Goal: Find specific page/section: Find specific page/section

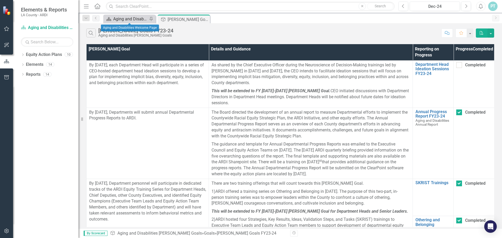
click at [138, 18] on div "Aging and Disabilities Welcome Page" at bounding box center [130, 19] width 35 height 7
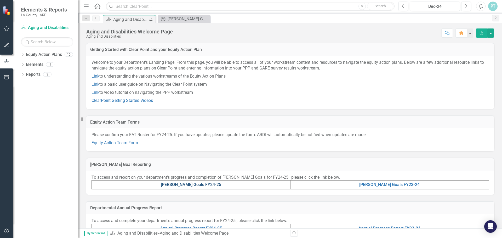
click at [205, 183] on link "[PERSON_NAME] Goals FY24-25" at bounding box center [191, 184] width 60 height 5
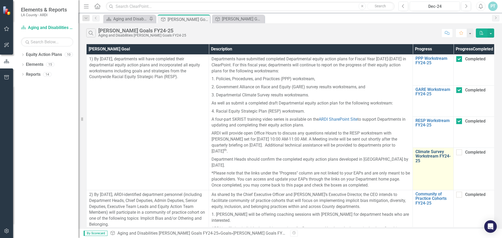
click at [442, 159] on link "Climate Survey Workstream FY24-25" at bounding box center [433, 157] width 35 height 14
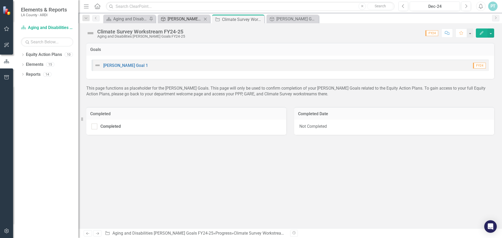
click at [178, 20] on div "[PERSON_NAME] Goals FY24-25" at bounding box center [185, 19] width 35 height 7
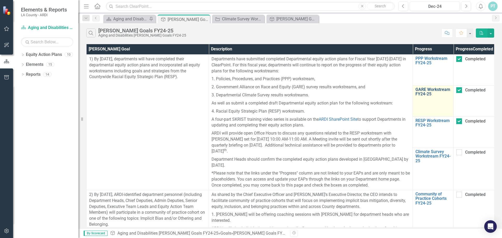
click at [421, 97] on link "GARE Workstream FY24-25" at bounding box center [433, 91] width 35 height 9
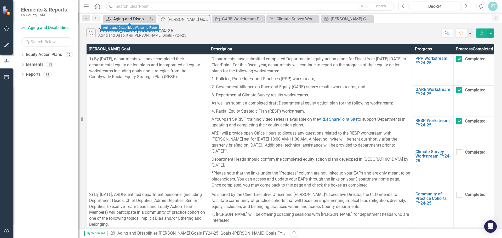
click at [127, 20] on div "Aging and Disabilities Welcome Page" at bounding box center [130, 19] width 35 height 7
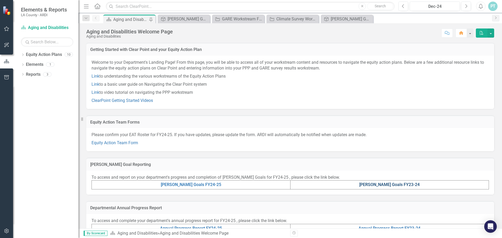
click at [398, 187] on link "[PERSON_NAME] Goals FY23-24" at bounding box center [389, 184] width 60 height 5
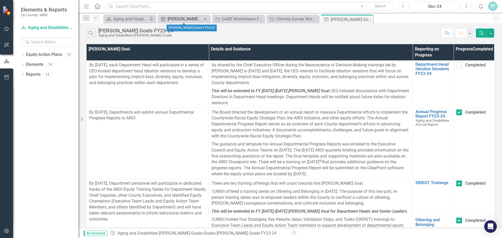
click at [174, 21] on div "[PERSON_NAME] Goals FY24-25" at bounding box center [185, 19] width 35 height 7
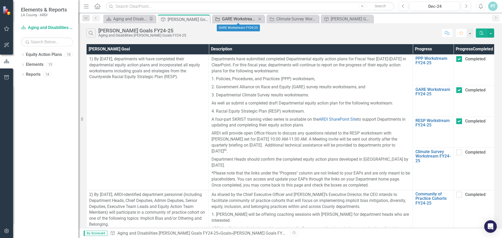
click at [239, 18] on div "GARE Workstream FY24-25" at bounding box center [239, 19] width 35 height 7
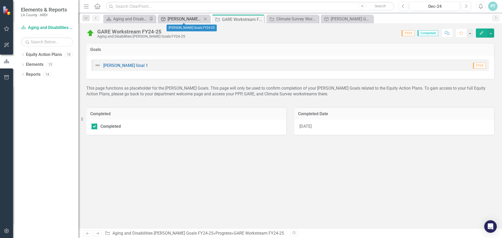
click at [200, 19] on div "[PERSON_NAME] Goals FY24-25" at bounding box center [185, 19] width 35 height 7
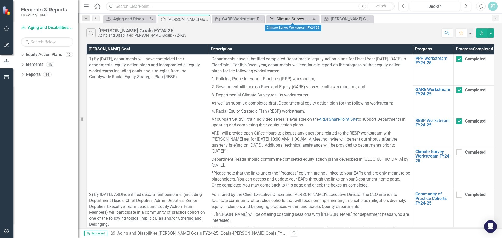
click at [281, 20] on div "Climate Survey Workstream FY24-25" at bounding box center [293, 19] width 35 height 7
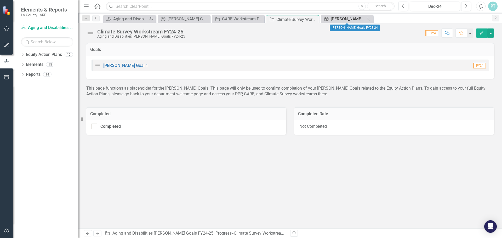
click at [331, 17] on div "[PERSON_NAME] Goals FY23-24" at bounding box center [348, 19] width 35 height 7
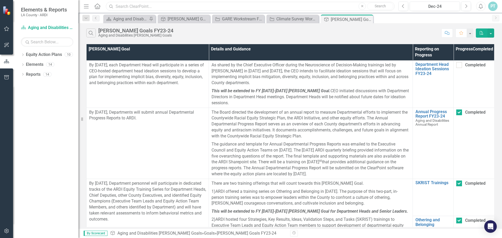
click at [196, 3] on input "text" at bounding box center [250, 6] width 289 height 9
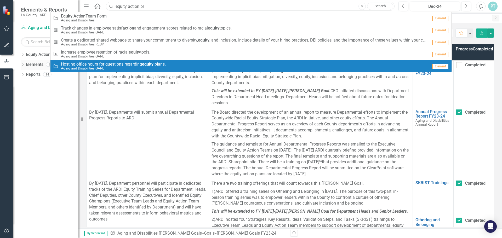
type input "equity action pl"
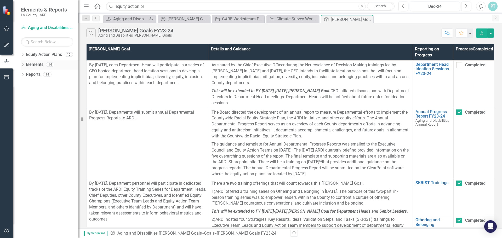
click at [31, 69] on div "Elements" at bounding box center [35, 64] width 18 height 9
click at [29, 75] on link "Reports" at bounding box center [33, 75] width 15 height 6
click at [24, 75] on icon "Dropdown" at bounding box center [23, 75] width 4 height 3
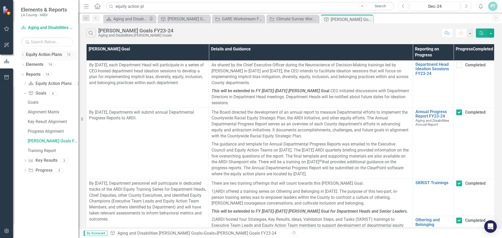
click at [26, 56] on div "Dropdown Equity Action Plans 10" at bounding box center [50, 55] width 58 height 10
click at [24, 56] on icon "Dropdown" at bounding box center [23, 55] width 4 height 3
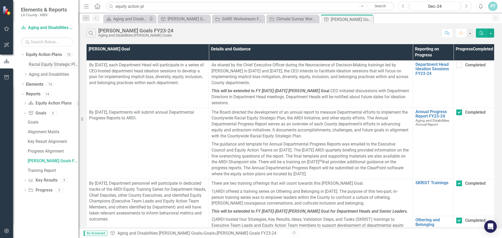
click at [42, 63] on link "Racial Equity Strategic Plan" at bounding box center [54, 65] width 50 height 6
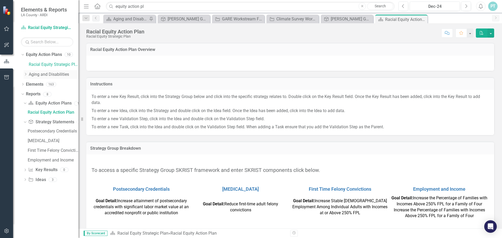
click at [25, 72] on div "Dropdown" at bounding box center [26, 74] width 4 height 4
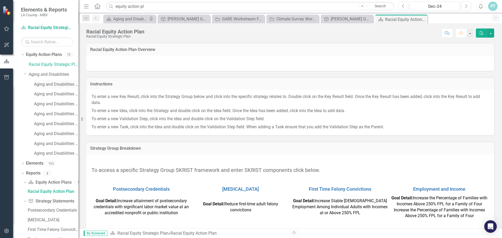
click at [44, 83] on link "Aging and Disabilities Climate Survey" at bounding box center [56, 85] width 44 height 6
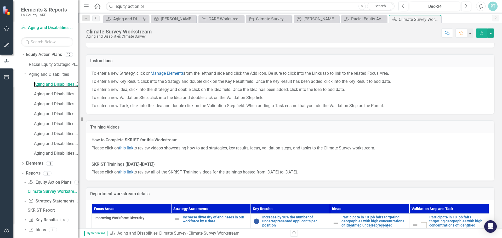
scroll to position [67, 0]
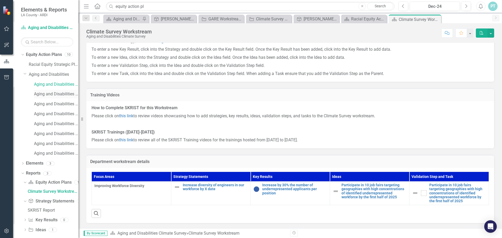
click at [49, 95] on link "Aging and Disabilities [PERSON_NAME] Goals" at bounding box center [56, 94] width 44 height 6
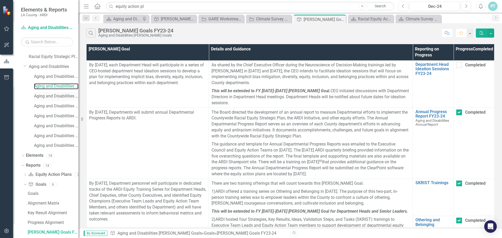
scroll to position [6, 0]
click at [46, 102] on div "Aging and Disabilities Annual Report" at bounding box center [56, 98] width 44 height 9
click at [52, 98] on link "Aging and Disabilities Annual Report" at bounding box center [56, 98] width 44 height 6
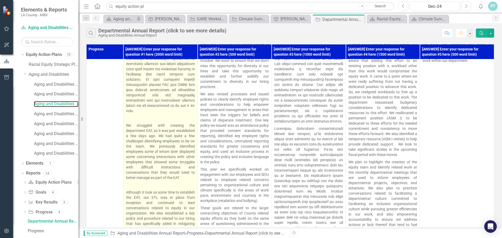
scroll to position [49, 0]
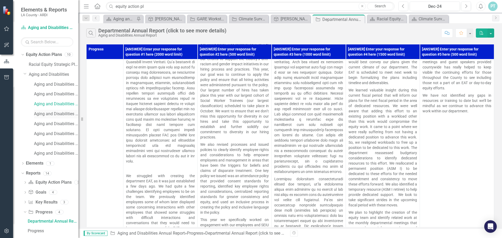
click at [57, 111] on link "Aging and Disabilities PPP" at bounding box center [56, 114] width 44 height 6
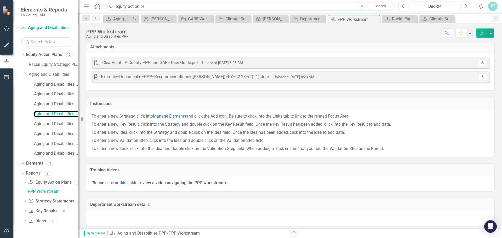
scroll to position [5, 0]
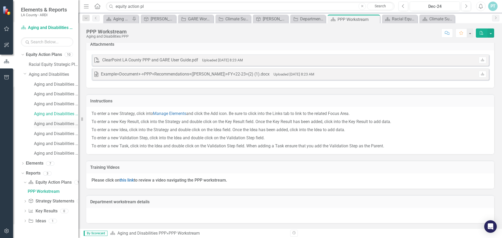
click at [57, 127] on link "Aging and Disabilities GARE" at bounding box center [56, 124] width 44 height 6
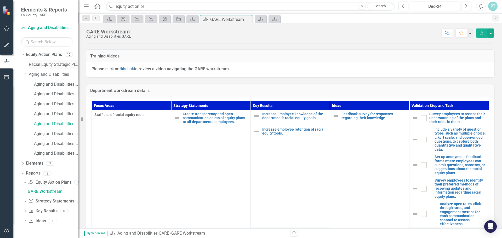
click at [49, 63] on link "Racial Equity Strategic Plan" at bounding box center [54, 65] width 50 height 6
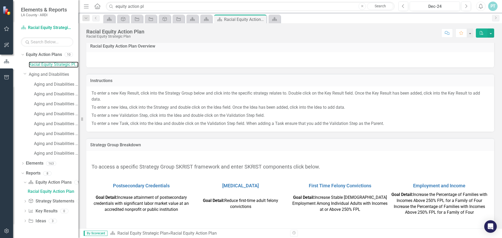
scroll to position [9, 0]
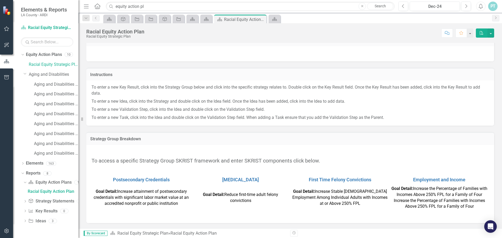
drag, startPoint x: 176, startPoint y: 162, endPoint x: 196, endPoint y: 156, distance: 21.2
click at [184, 161] on span "To access a specific Strategy Group SKRIST framework and enter SKRIST component…" at bounding box center [206, 161] width 229 height 6
click at [62, 134] on link "Aging and Disabilities [PERSON_NAME] Goals FY24-25" at bounding box center [56, 134] width 44 height 6
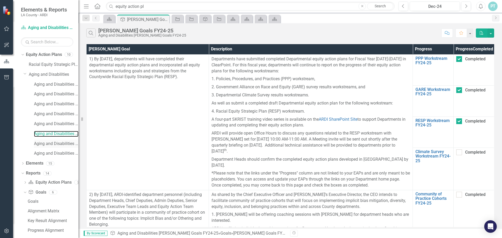
scroll to position [6, 0]
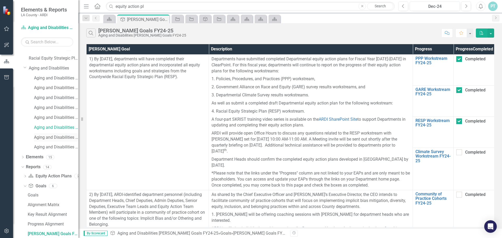
click at [61, 138] on link "Aging and Disabilities Annual Report FY24-25" at bounding box center [56, 138] width 44 height 6
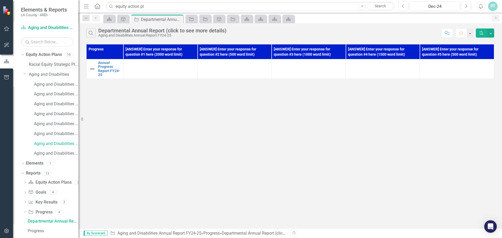
click at [65, 64] on link "Racial Equity Strategic Plan" at bounding box center [54, 65] width 50 height 6
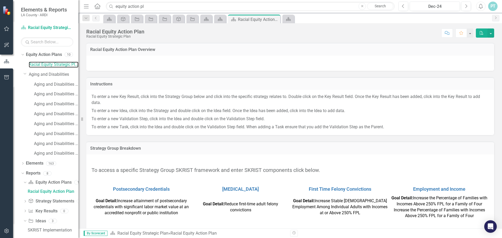
scroll to position [9, 0]
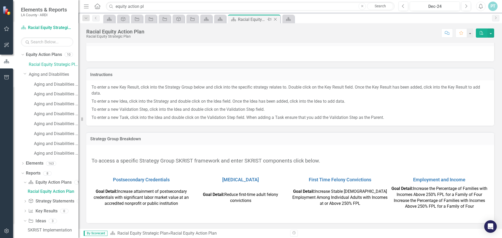
click at [276, 20] on icon at bounding box center [275, 19] width 3 height 3
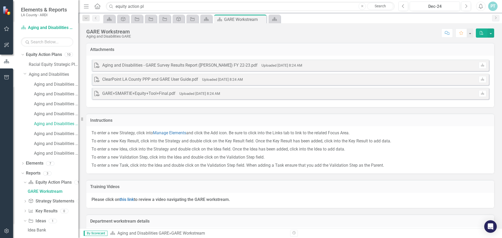
click at [158, 19] on span "Idea" at bounding box center [165, 19] width 14 height 8
click at [152, 20] on icon "Idea" at bounding box center [150, 19] width 5 height 4
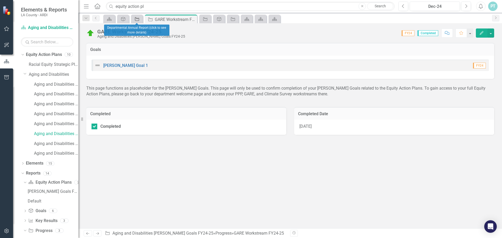
click at [133, 20] on div "Progress" at bounding box center [135, 19] width 7 height 7
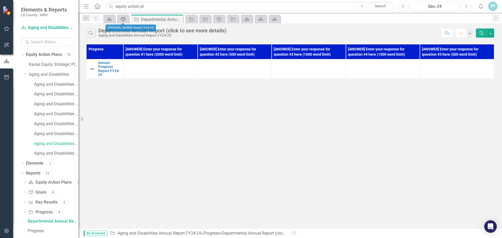
click at [121, 21] on icon "Goal" at bounding box center [123, 19] width 5 height 4
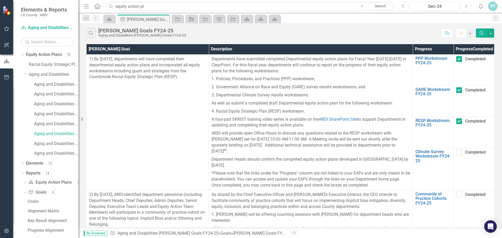
click at [188, 16] on div "Progress" at bounding box center [190, 19] width 7 height 7
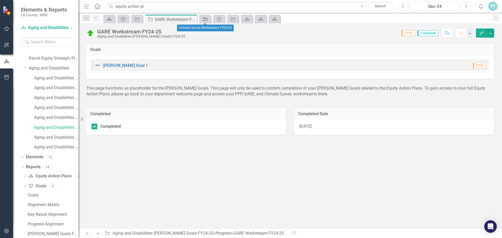
click at [207, 18] on icon at bounding box center [205, 19] width 4 height 4
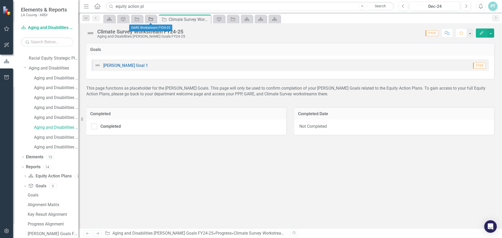
click at [146, 18] on div "Progress" at bounding box center [149, 19] width 7 height 7
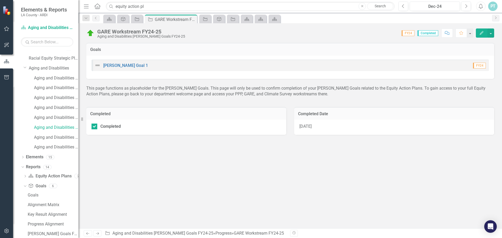
click at [143, 18] on span "Progress" at bounding box center [137, 19] width 14 height 8
click at [110, 21] on icon "Equity Action Plan" at bounding box center [109, 19] width 5 height 4
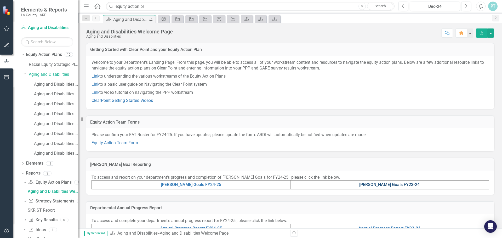
click at [371, 183] on link "[PERSON_NAME] Goals FY23-24" at bounding box center [389, 184] width 60 height 5
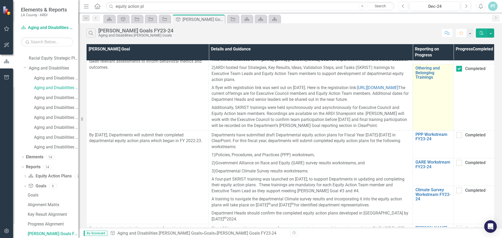
scroll to position [188, 0]
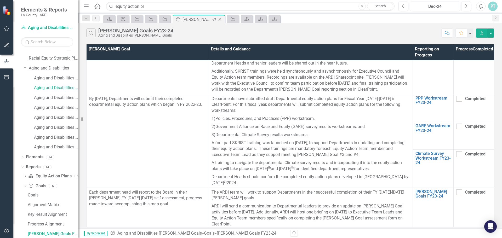
click at [220, 19] on icon "Close" at bounding box center [219, 19] width 5 height 4
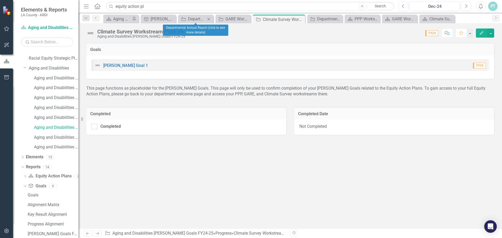
click at [209, 19] on icon "Close" at bounding box center [208, 19] width 5 height 4
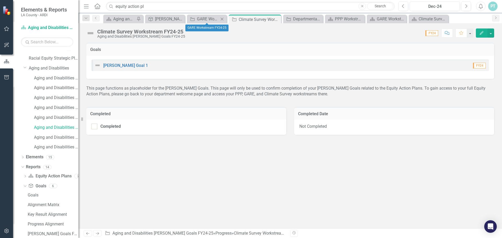
click at [223, 18] on icon "Close" at bounding box center [221, 19] width 5 height 4
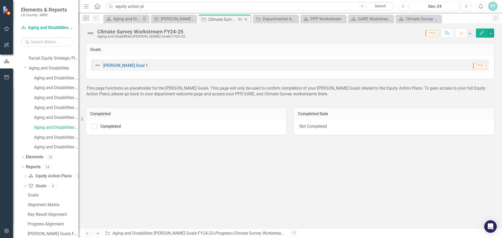
click at [247, 18] on icon "Close" at bounding box center [245, 19] width 5 height 4
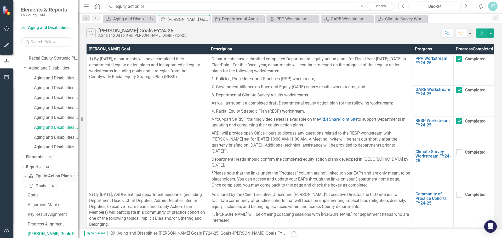
click at [24, 178] on icon "Dropdown" at bounding box center [25, 177] width 4 height 3
click at [41, 188] on div "[PERSON_NAME] Goals FY24-25" at bounding box center [53, 185] width 51 height 5
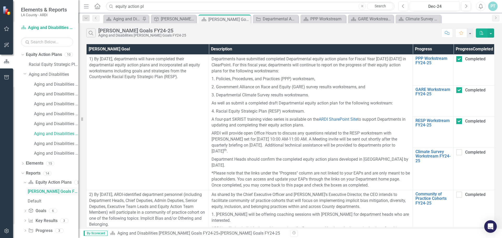
scroll to position [6, 0]
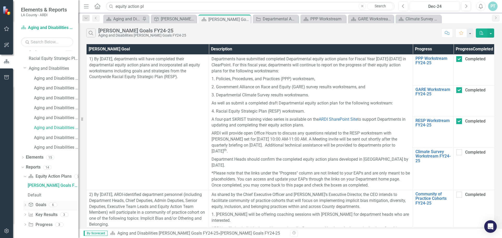
click at [25, 207] on icon "Dropdown" at bounding box center [25, 205] width 4 height 3
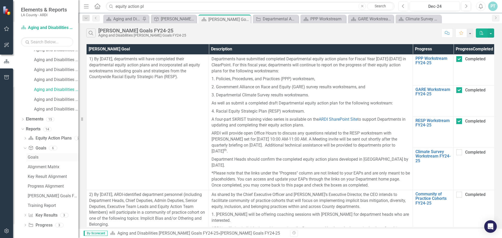
scroll to position [45, 0]
click at [25, 216] on icon "Dropdown" at bounding box center [25, 215] width 4 height 3
click at [37, 194] on div "Key Results" at bounding box center [53, 196] width 51 height 5
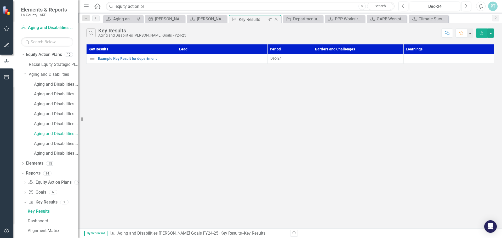
click at [276, 20] on icon "Close" at bounding box center [276, 19] width 5 height 4
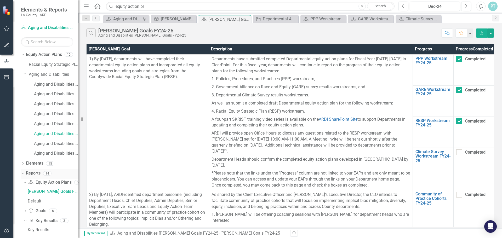
click at [24, 175] on icon "Dropdown" at bounding box center [22, 174] width 3 height 4
click at [24, 175] on icon "Dropdown" at bounding box center [23, 174] width 4 height 3
click at [274, 19] on div "Departmental Annual Report (click to see more details)" at bounding box center [277, 19] width 28 height 7
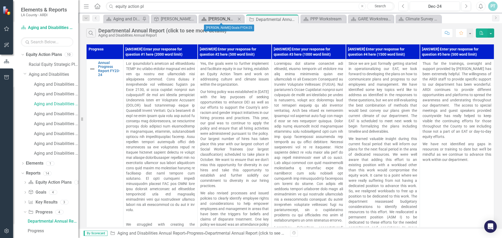
click at [233, 18] on div "[PERSON_NAME] Goals FY24-25" at bounding box center [222, 19] width 28 height 7
